Goal: Task Accomplishment & Management: Manage account settings

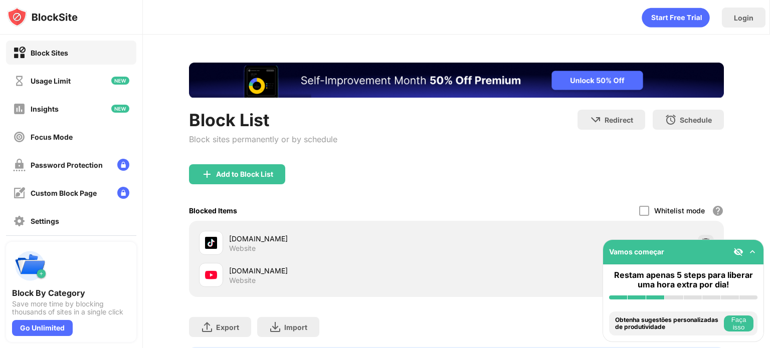
click at [755, 254] on img at bounding box center [753, 252] width 10 height 10
